Goal: Task Accomplishment & Management: Use online tool/utility

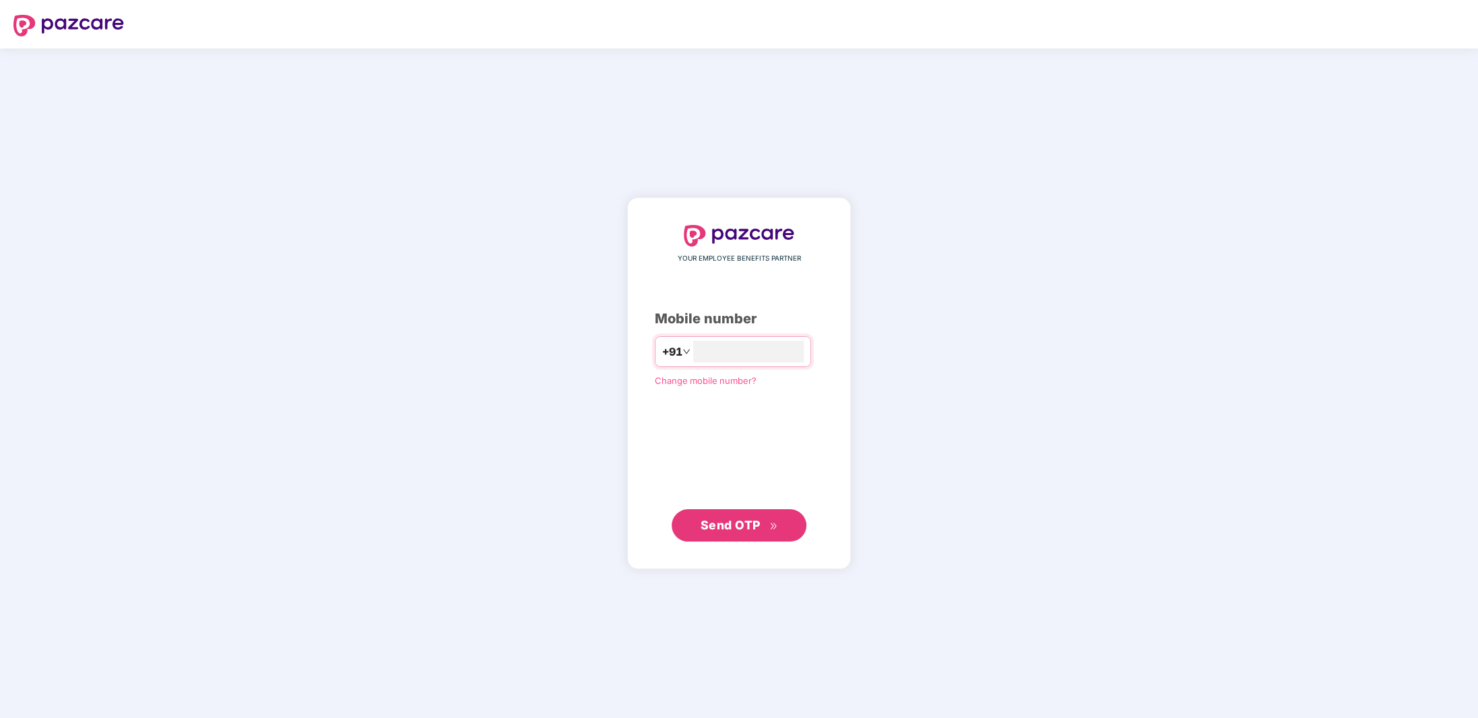
type input "**********"
click at [730, 528] on span "Send OTP" at bounding box center [731, 525] width 60 height 14
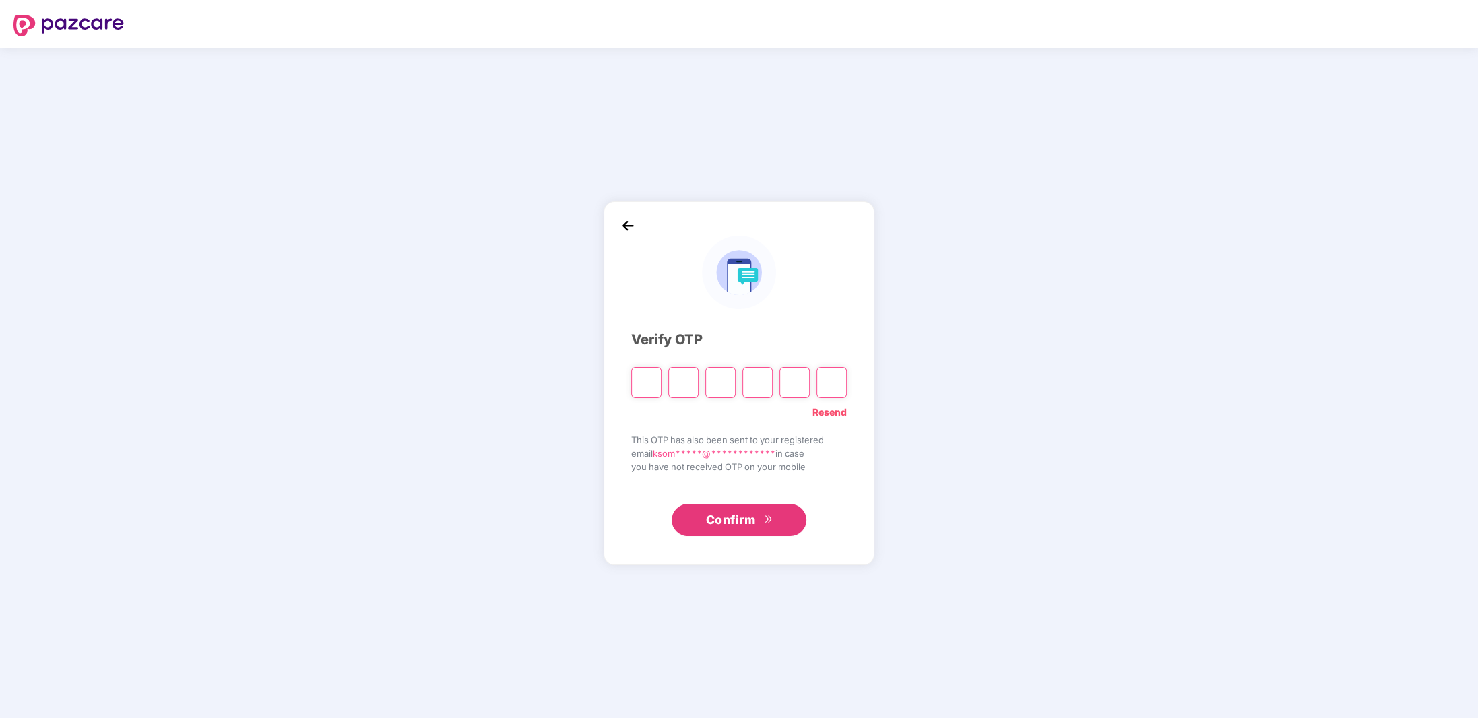
type input "*"
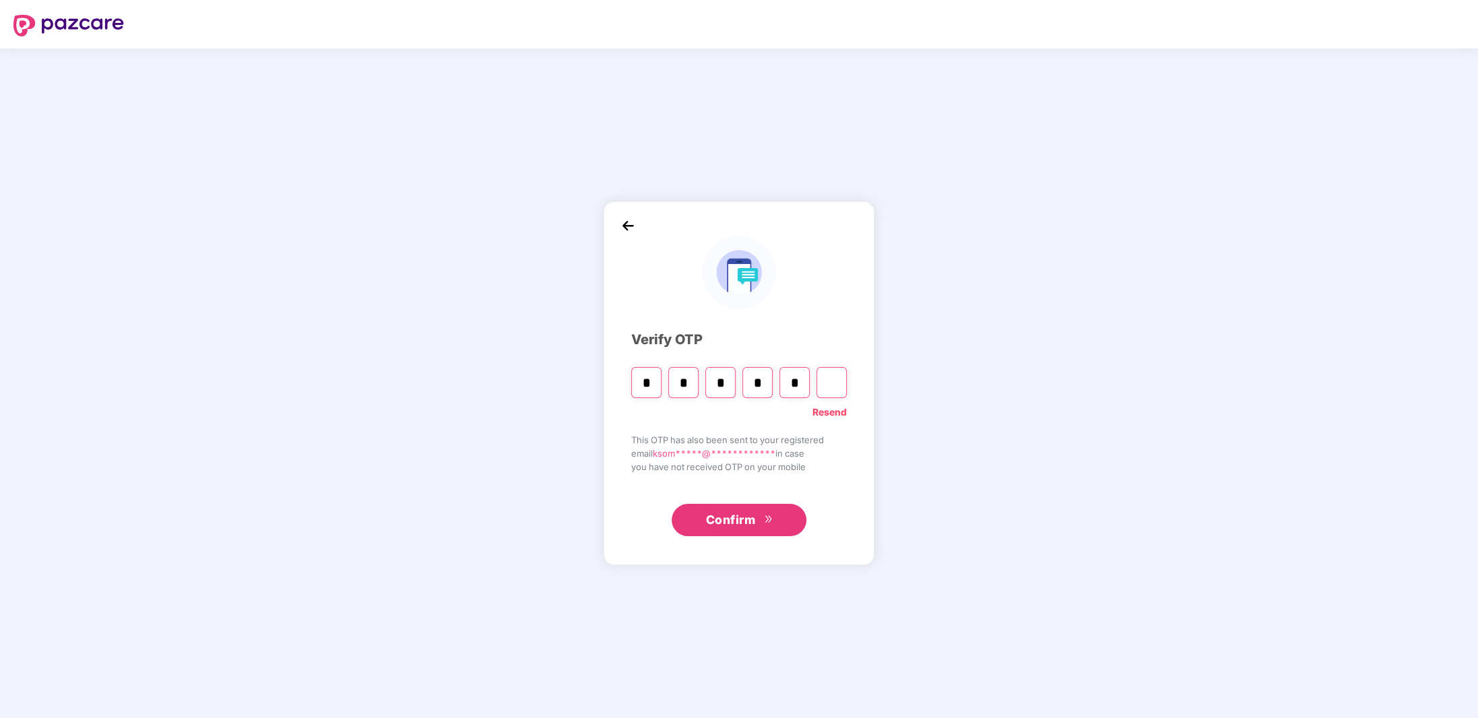
type input "*"
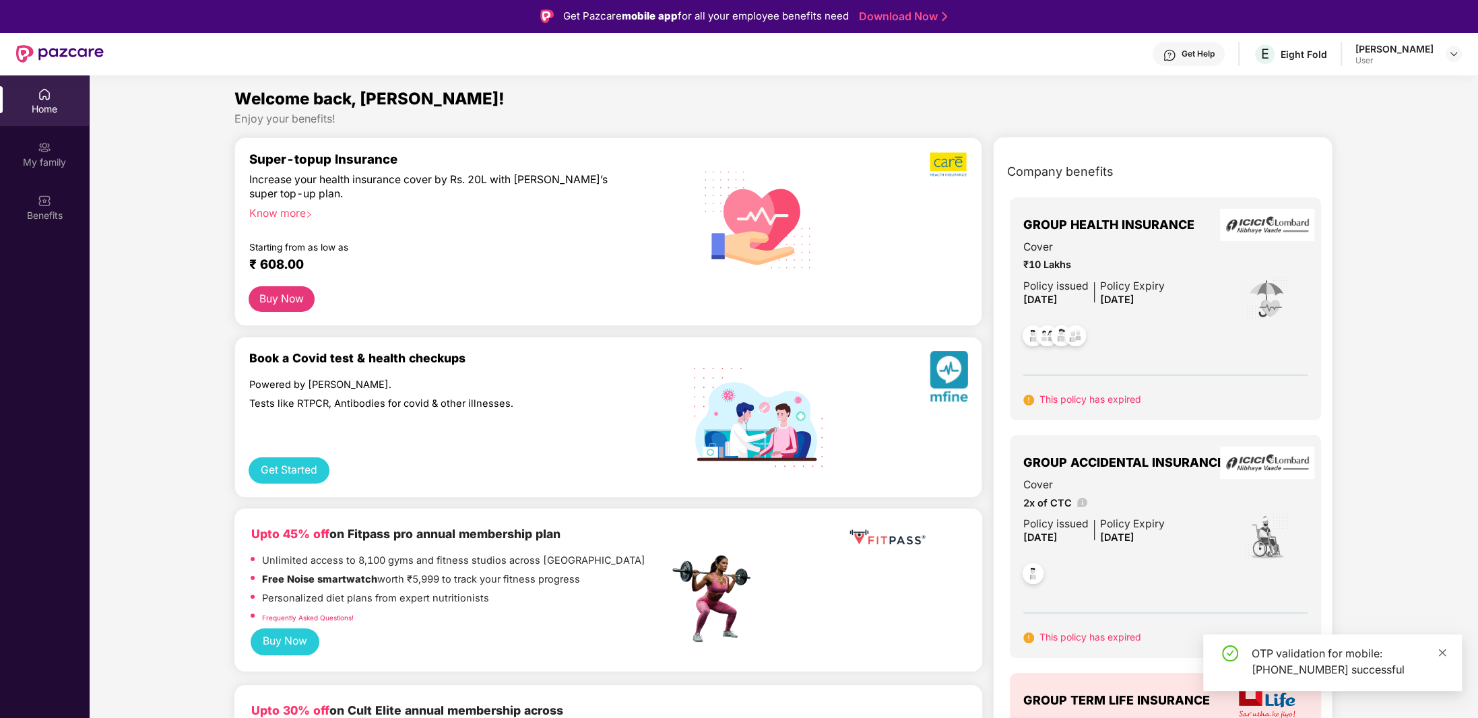
click at [1442, 649] on icon "close" at bounding box center [1442, 652] width 9 height 9
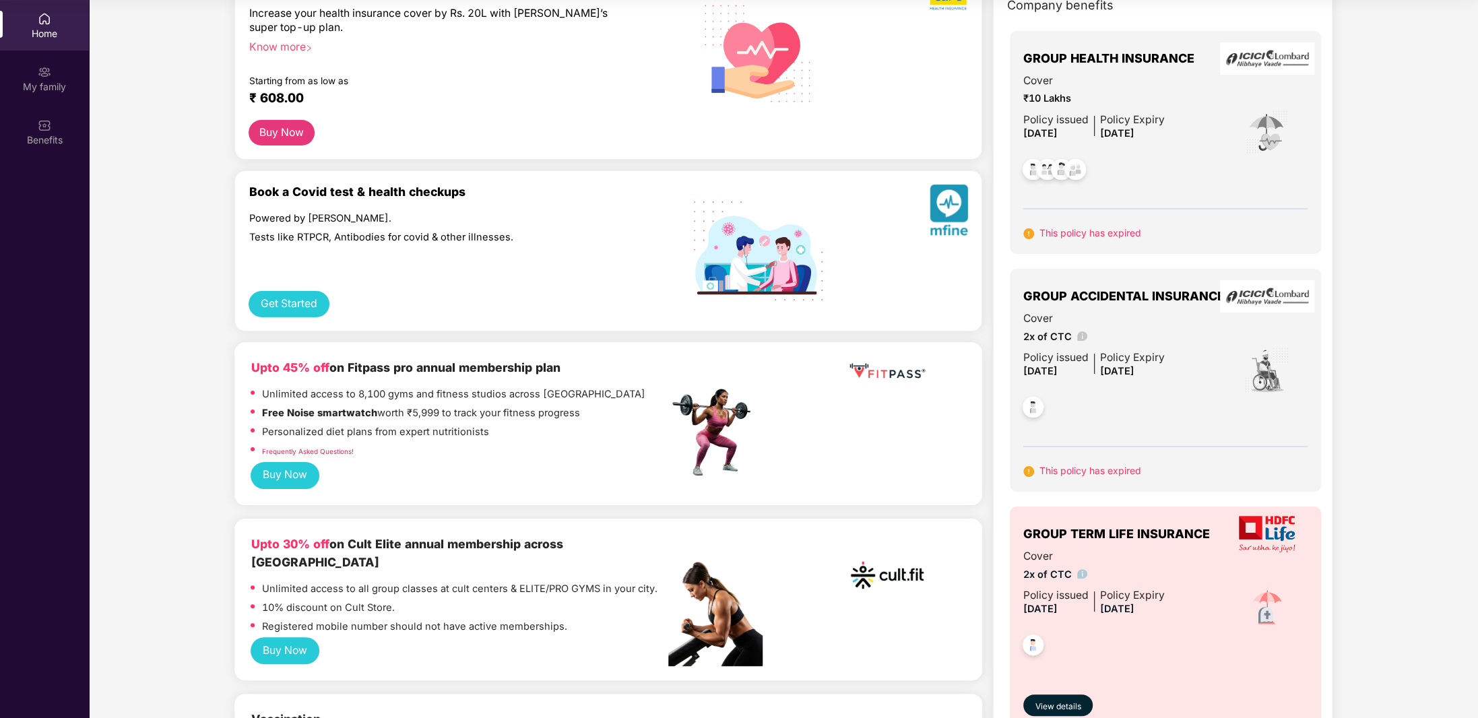
scroll to position [67, 0]
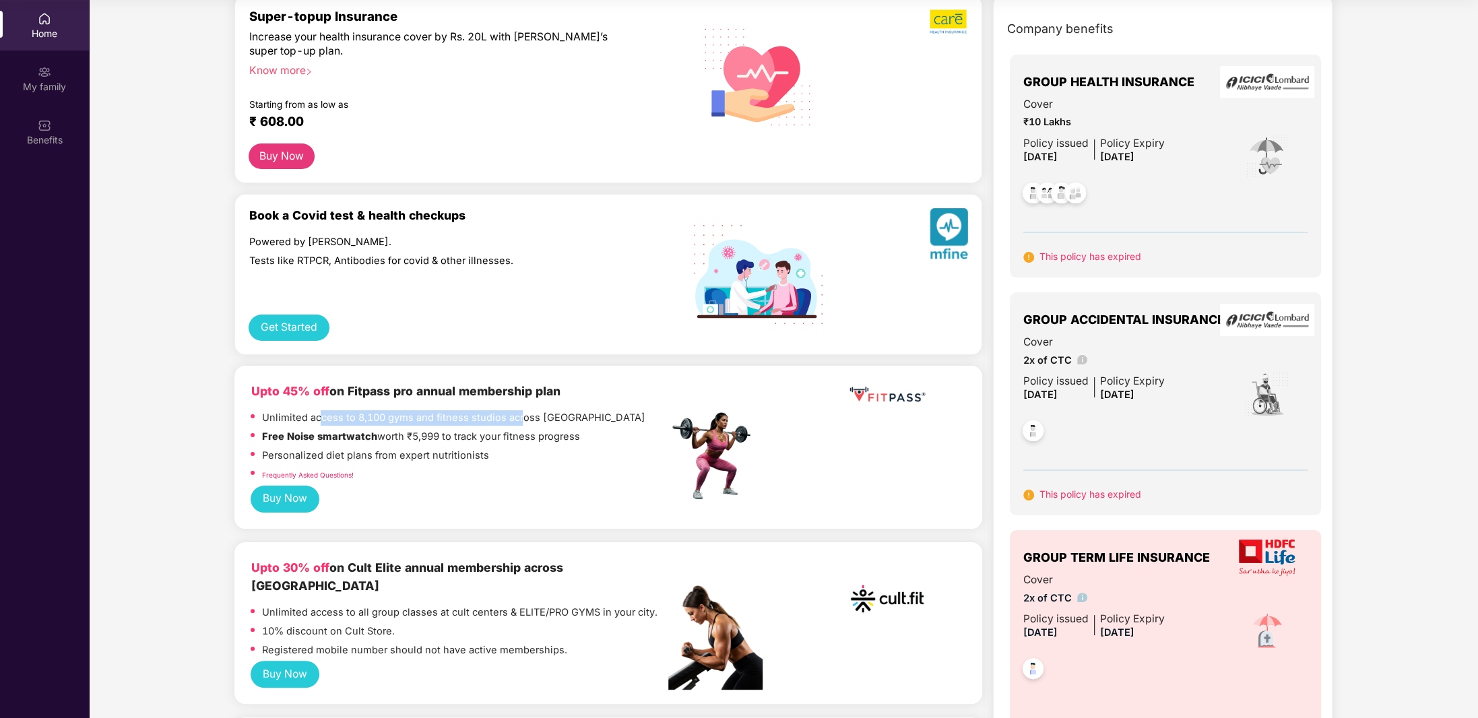
drag, startPoint x: 321, startPoint y: 416, endPoint x: 517, endPoint y: 415, distance: 196.7
click at [517, 415] on p "Unlimited access to 8,100 gyms and fitness studios across [GEOGRAPHIC_DATA]" at bounding box center [452, 417] width 383 height 15
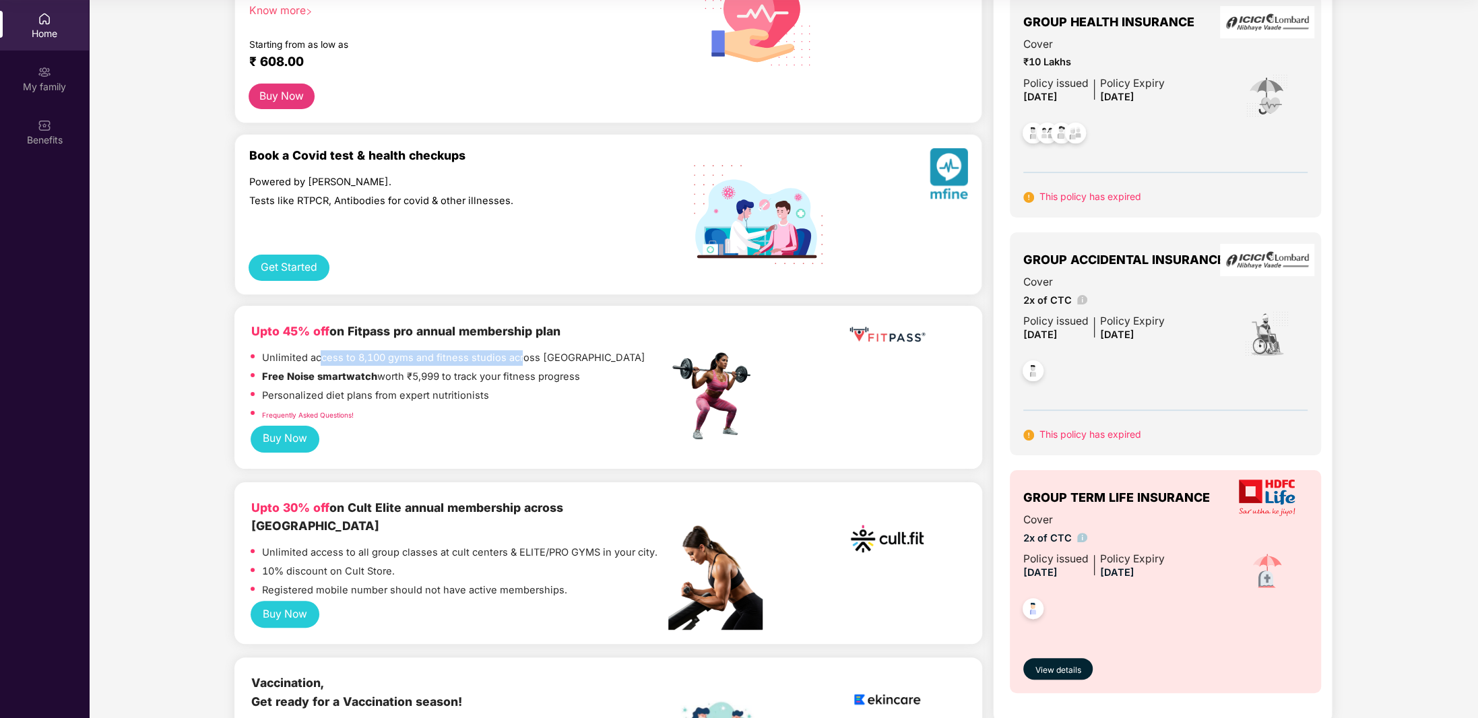
scroll to position [0, 0]
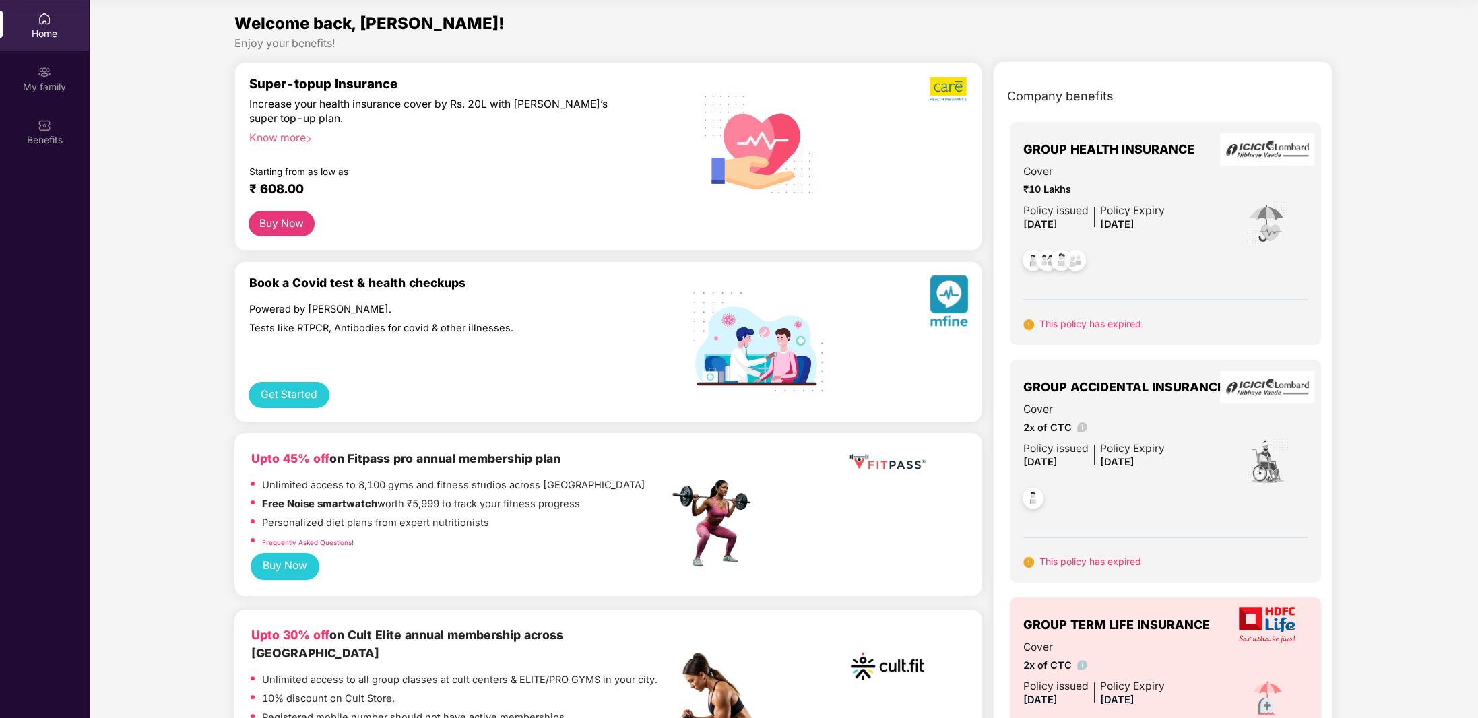
click at [1188, 35] on div "Welcome back, [PERSON_NAME]!" at bounding box center [782, 24] width 1097 height 26
